Goal: Transaction & Acquisition: Obtain resource

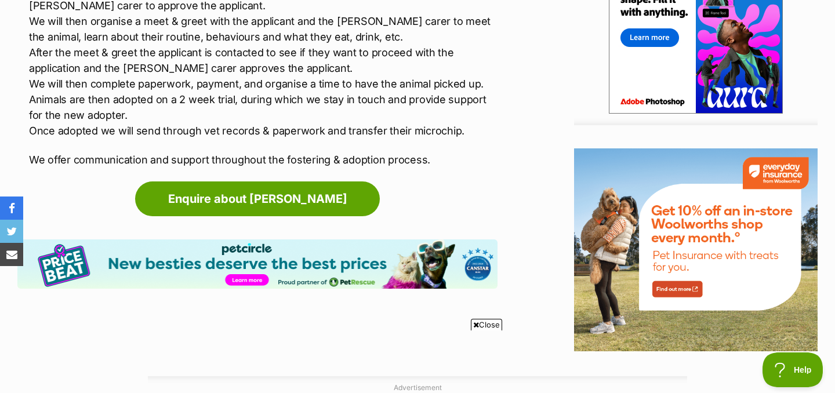
scroll to position [1394, 0]
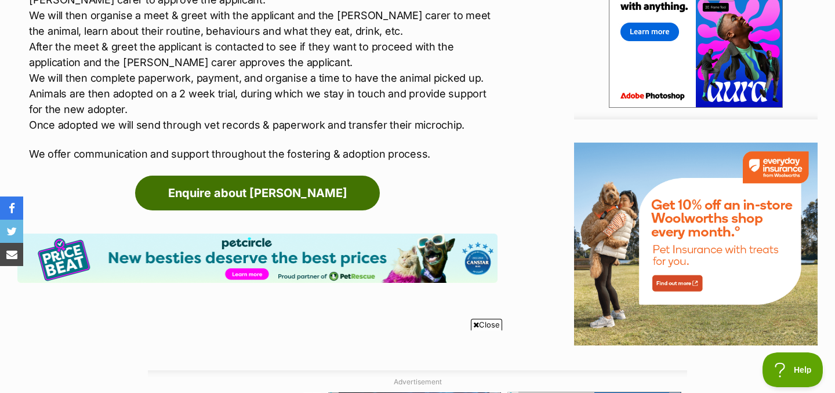
click at [296, 200] on link "Enquire about Frankie" at bounding box center [257, 193] width 245 height 35
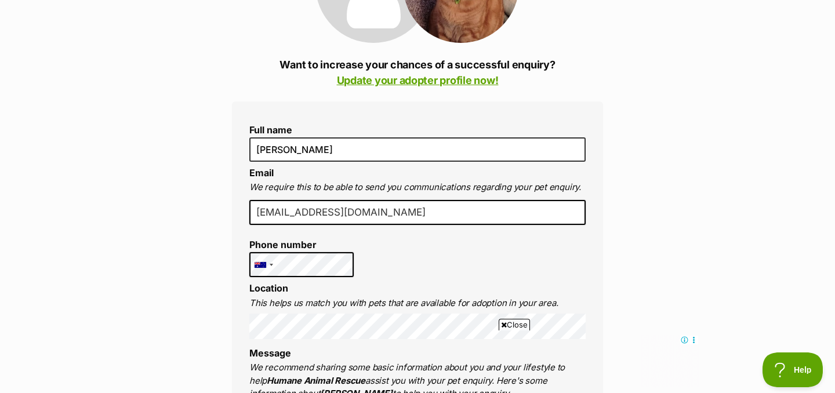
click at [314, 213] on input "anneliesehough@yahoo.com" at bounding box center [417, 213] width 336 height 26
drag, startPoint x: 301, startPoint y: 213, endPoint x: 401, endPoint y: 209, distance: 99.2
click at [401, 209] on input "anneliesehough@yahoo.com" at bounding box center [417, 213] width 336 height 26
type input "anneliese@magicbeans.co.nz"
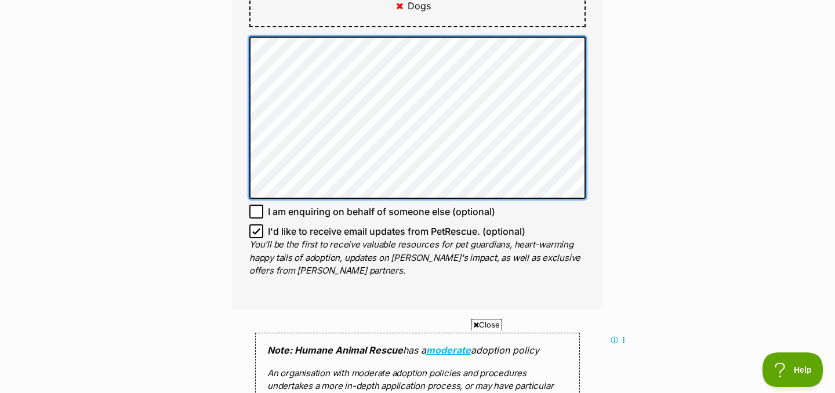
scroll to position [824, 0]
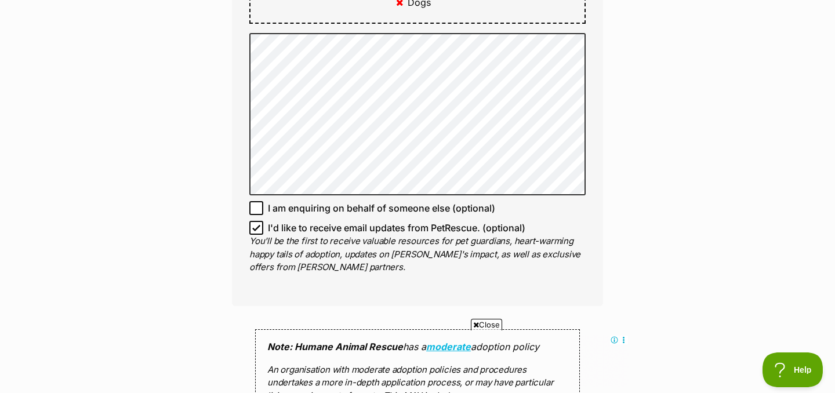
click at [254, 226] on icon at bounding box center [256, 228] width 7 height 5
click at [254, 221] on input "I'd like to receive email updates from PetRescue. (optional)" at bounding box center [256, 228] width 14 height 14
checkbox input "false"
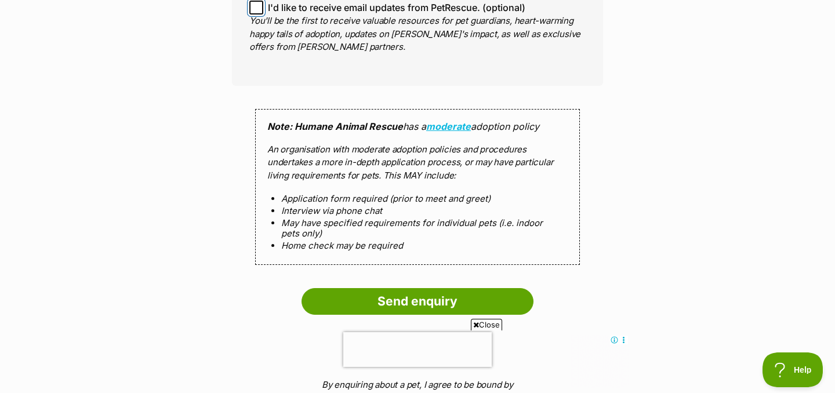
scroll to position [1047, 0]
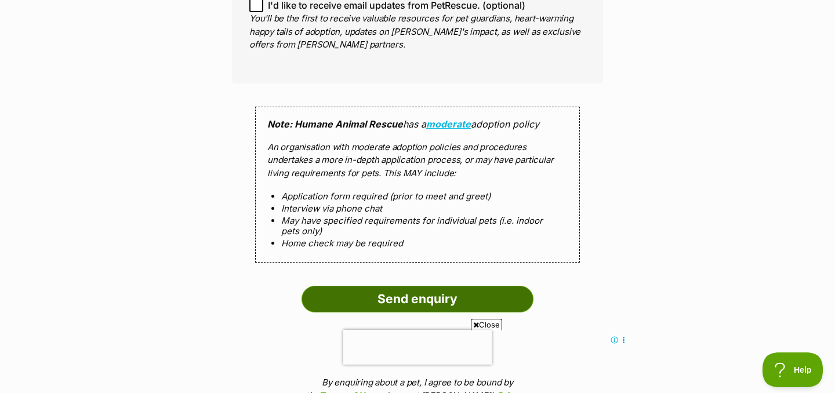
click at [388, 288] on input "Send enquiry" at bounding box center [417, 299] width 232 height 27
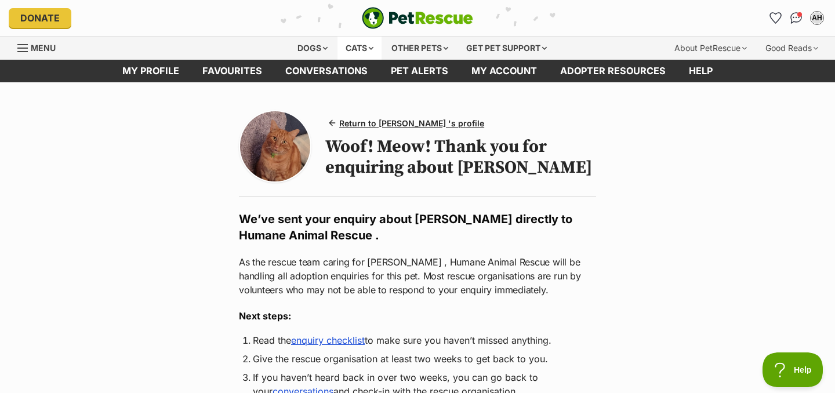
click at [355, 48] on div "Cats" at bounding box center [359, 48] width 44 height 23
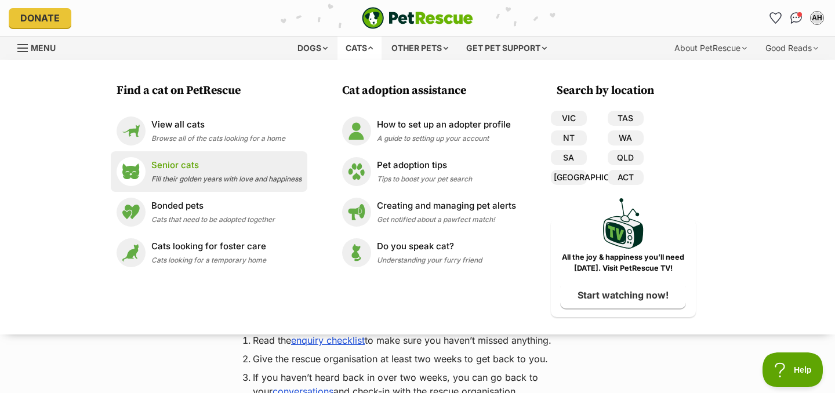
click at [213, 170] on p "Senior cats" at bounding box center [226, 165] width 150 height 13
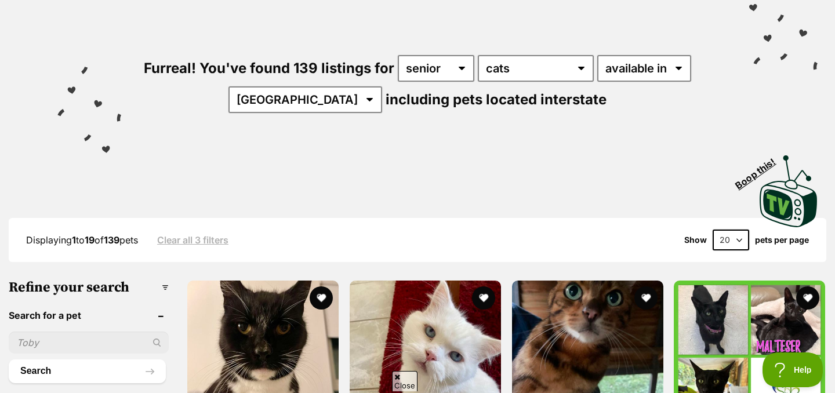
scroll to position [102, 0]
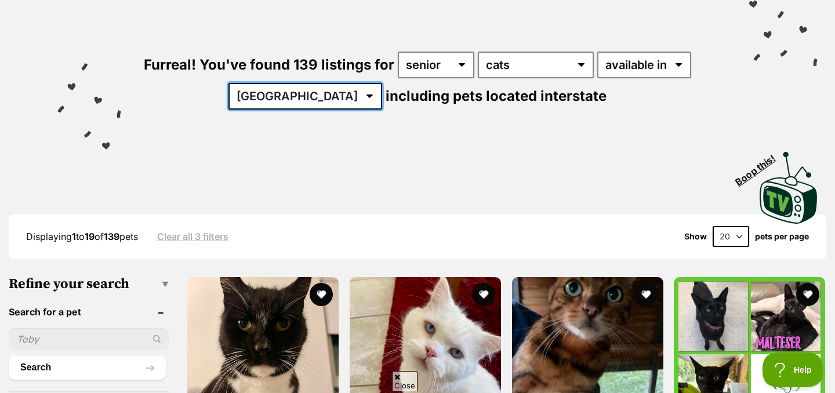
click at [328, 92] on select "Australia ACT NSW NT QLD SA TAS VIC WA" at bounding box center [305, 96] width 154 height 27
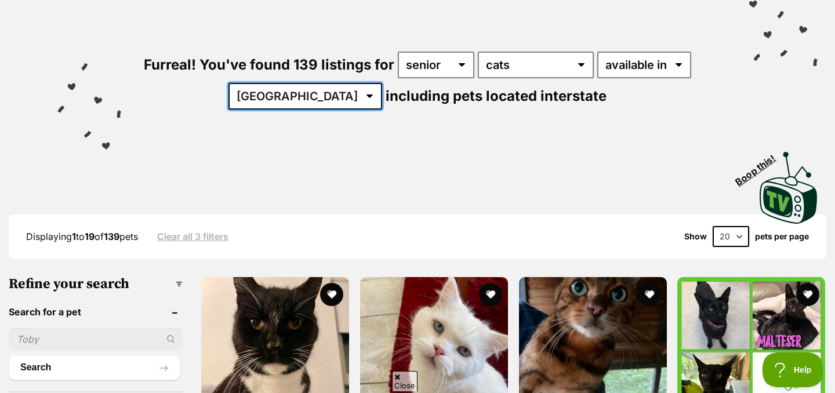
scroll to position [0, 0]
select select "VIC"
click at [264, 83] on select "Australia ACT NSW NT QLD SA TAS VIC WA" at bounding box center [305, 96] width 154 height 27
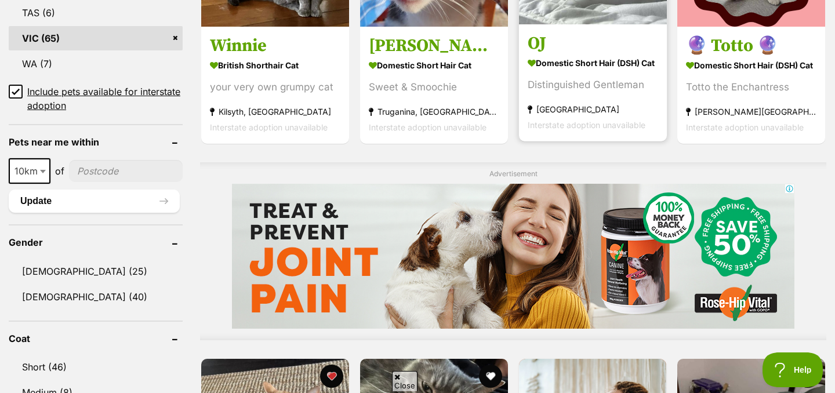
click at [571, 82] on div "Distinguished Gentleman" at bounding box center [593, 85] width 130 height 16
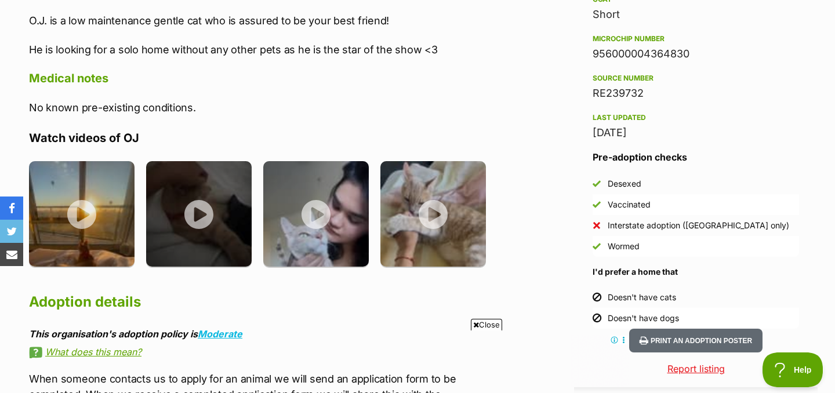
scroll to position [951, 0]
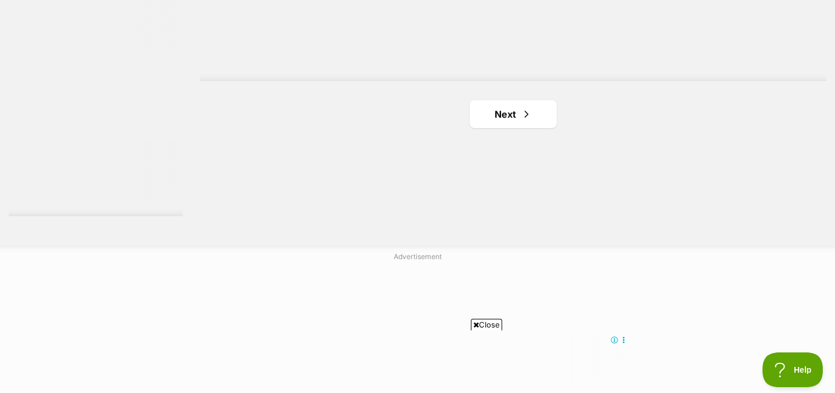
scroll to position [2189, 0]
click at [488, 119] on link "Next" at bounding box center [513, 112] width 87 height 28
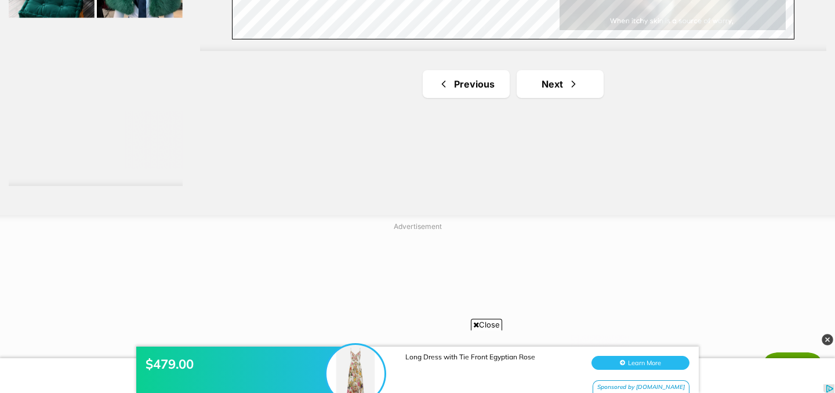
scroll to position [2197, 0]
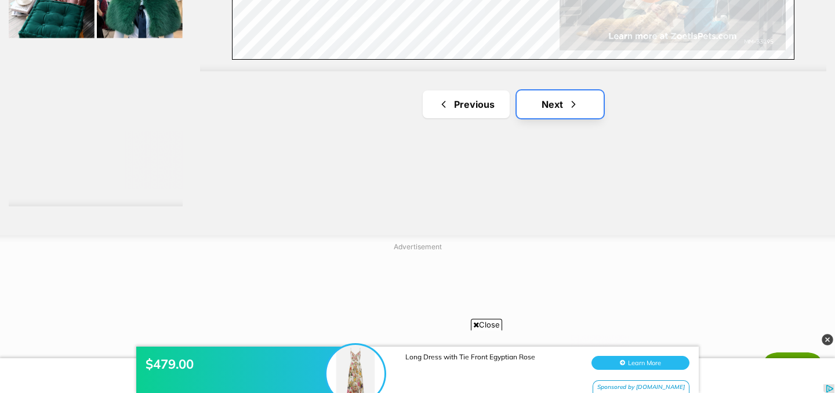
click at [538, 110] on link "Next" at bounding box center [560, 104] width 87 height 28
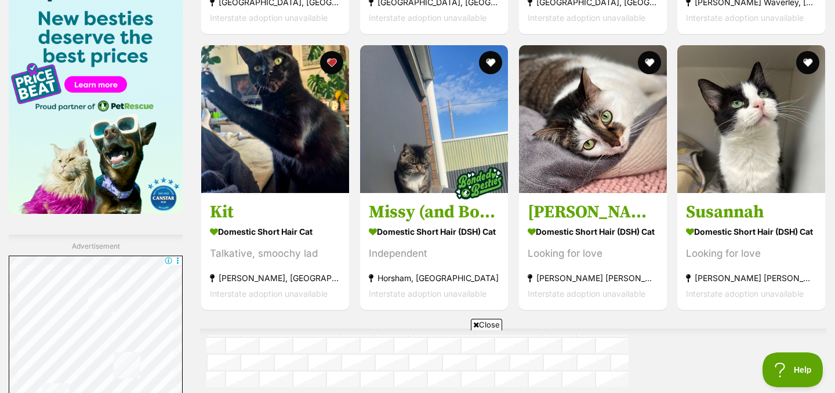
scroll to position [1838, 0]
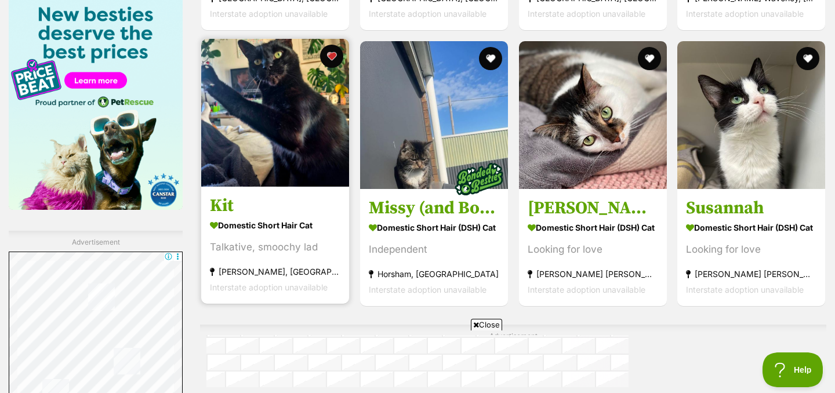
click at [315, 120] on img at bounding box center [275, 113] width 148 height 148
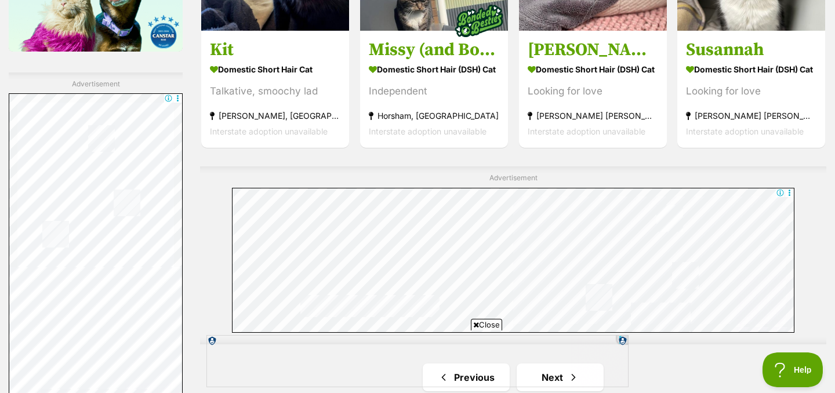
scroll to position [2006, 0]
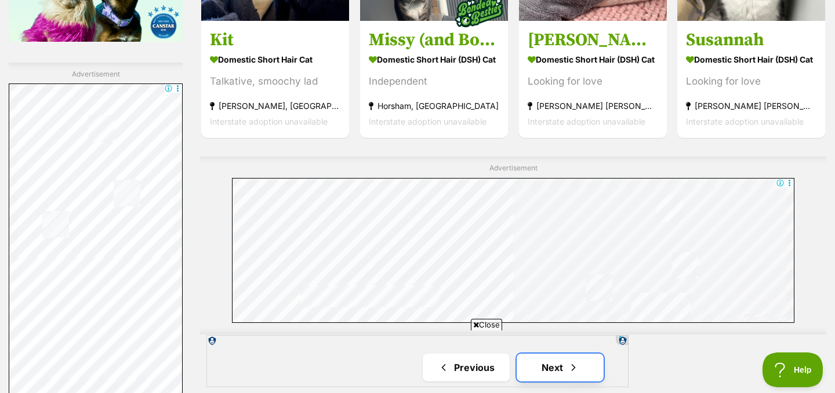
click at [559, 354] on link "Next" at bounding box center [560, 368] width 87 height 28
